Goal: Navigation & Orientation: Find specific page/section

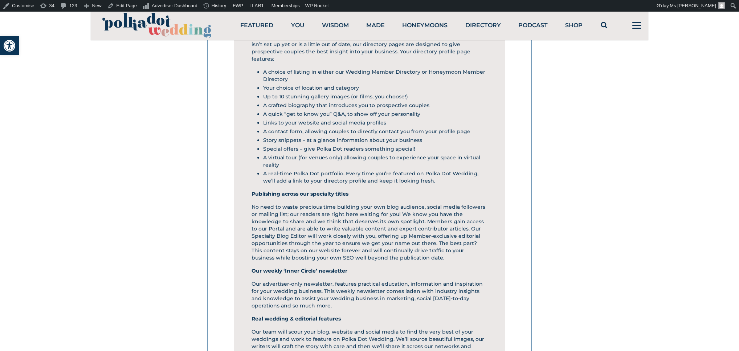
scroll to position [1186, 0]
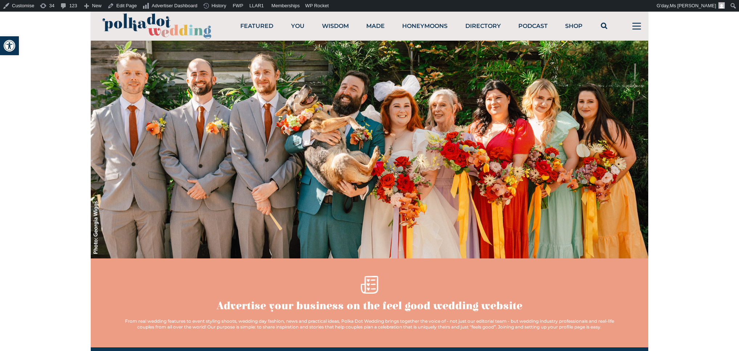
click at [633, 30] on icon at bounding box center [636, 26] width 9 height 7
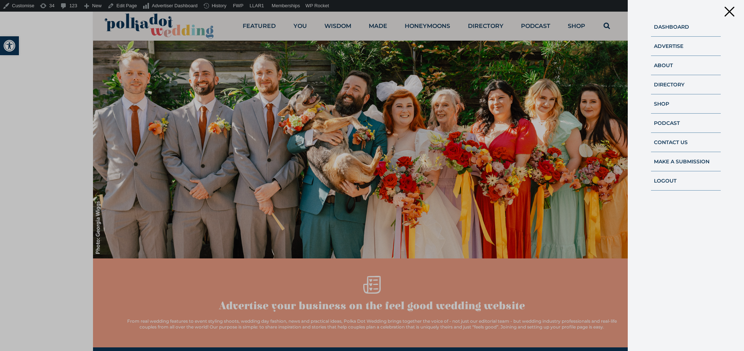
click at [654, 30] on link "Dashboard" at bounding box center [671, 27] width 35 height 7
